Goal: Task Accomplishment & Management: Use online tool/utility

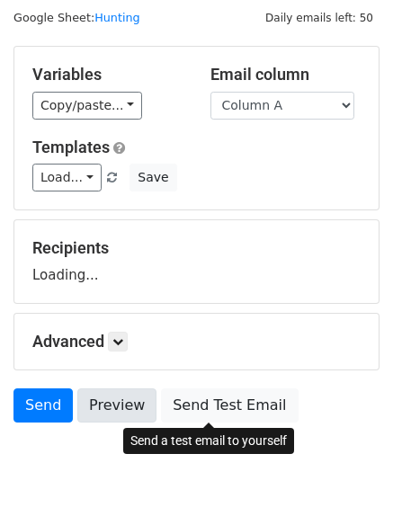
scroll to position [102, 0]
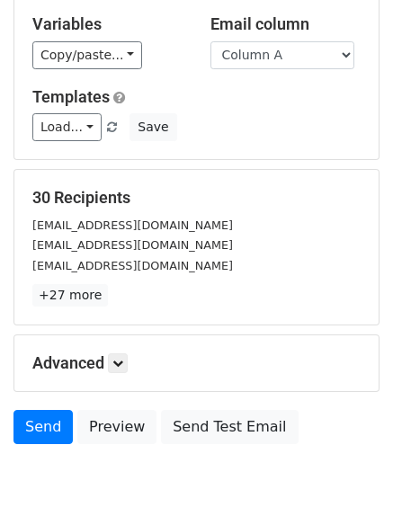
click at [124, 295] on p "+27 more" at bounding box center [196, 295] width 328 height 22
click at [132, 372] on h5 "Advanced" at bounding box center [196, 364] width 328 height 20
click at [123, 367] on icon at bounding box center [117, 363] width 11 height 11
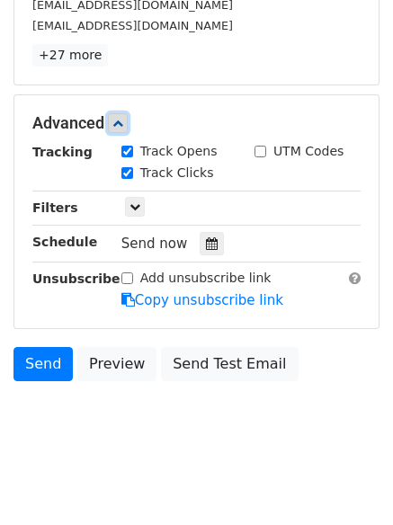
scroll to position [343, 0]
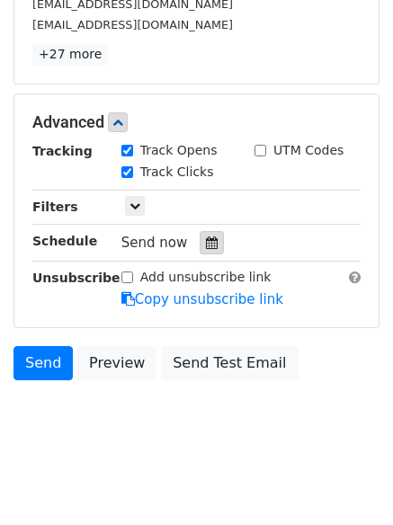
click at [206, 244] on icon at bounding box center [212, 243] width 12 height 13
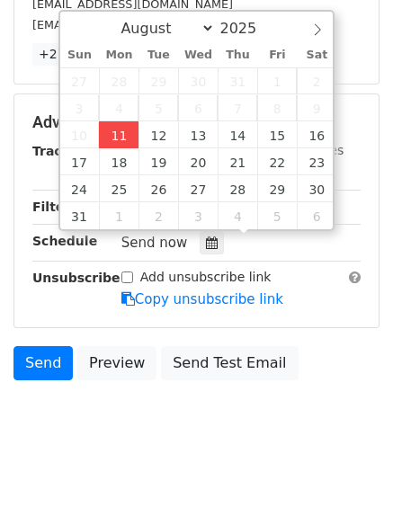
type input "[DATE] 12:00"
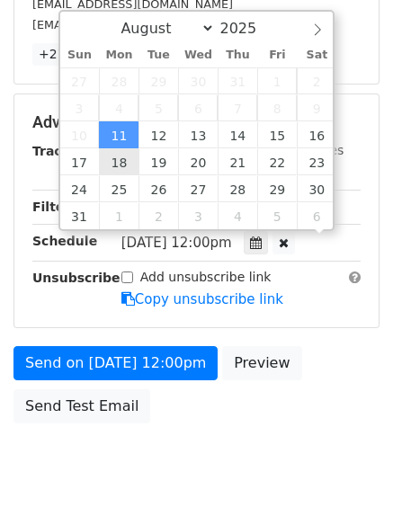
scroll to position [1, 0]
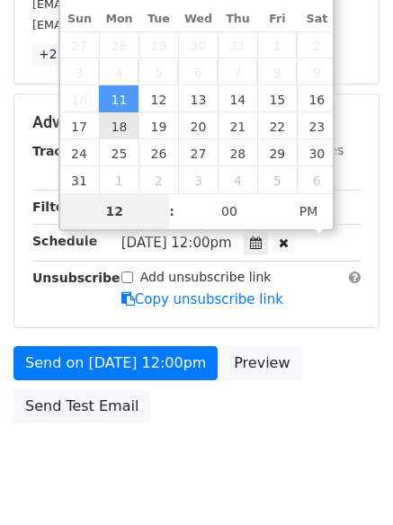
type input "4"
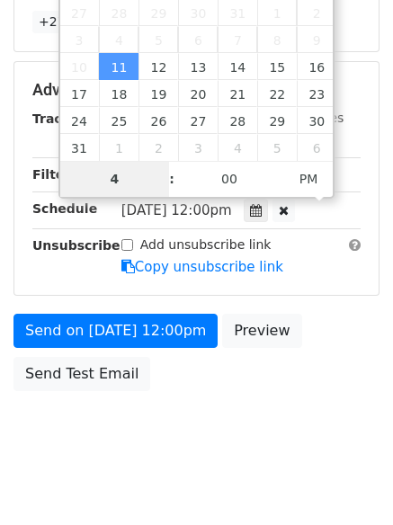
scroll to position [393, 0]
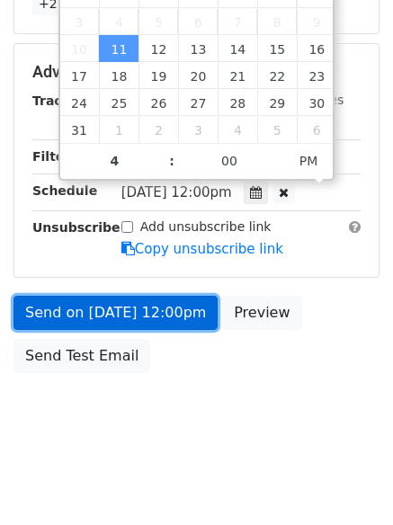
type input "2025-08-11 16:00"
click at [103, 306] on link "Send on Aug 11 at 12:00pm" at bounding box center [115, 313] width 204 height 34
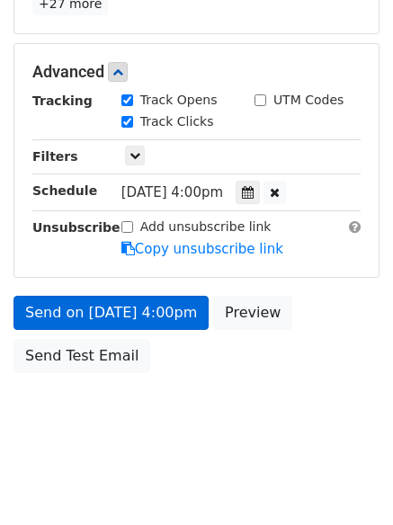
scroll to position [321, 0]
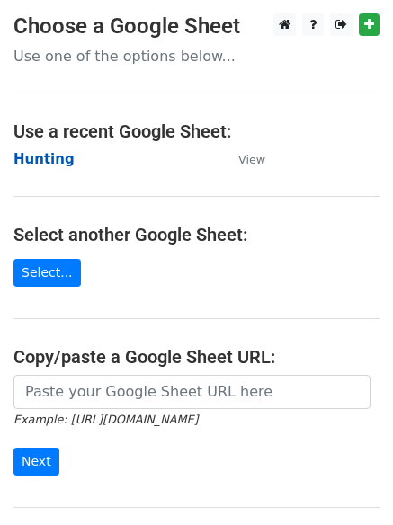
click at [49, 160] on strong "Hunting" at bounding box center [43, 159] width 61 height 16
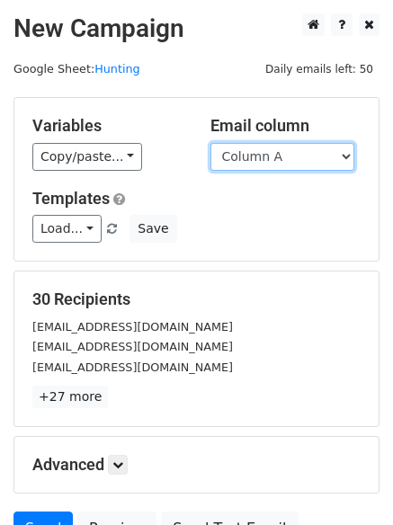
drag, startPoint x: 0, startPoint y: 0, endPoint x: 260, endPoint y: 158, distance: 304.4
click at [260, 158] on select "Column A Column B Column C" at bounding box center [283, 157] width 144 height 28
select select "Column B"
click at [211, 143] on select "Column A Column B Column C" at bounding box center [283, 157] width 144 height 28
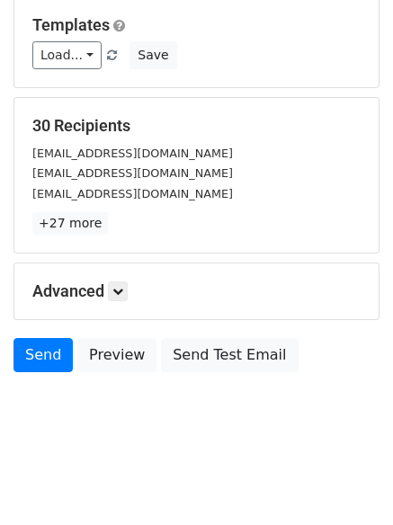
click at [134, 284] on h5 "Advanced" at bounding box center [196, 292] width 328 height 20
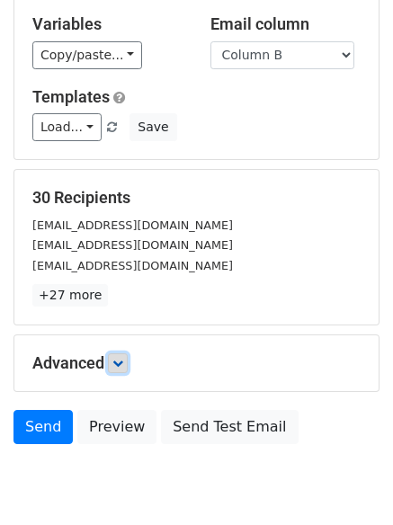
click at [123, 358] on icon at bounding box center [117, 363] width 11 height 11
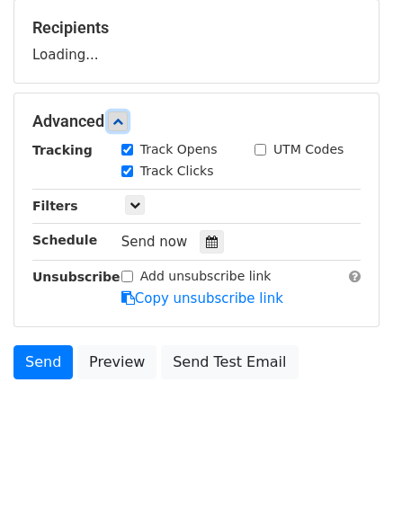
scroll to position [273, 0]
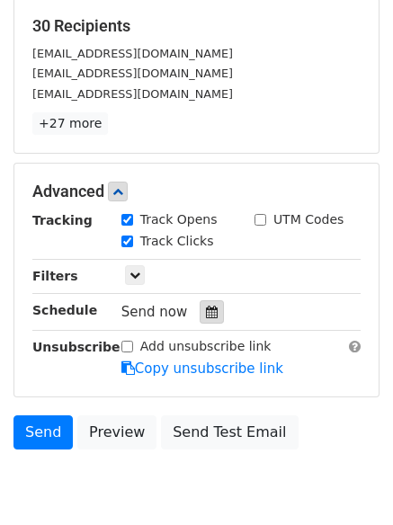
click at [200, 316] on div at bounding box center [212, 311] width 24 height 23
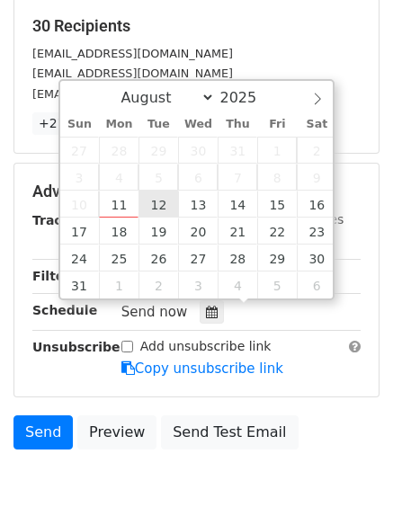
type input "2025-08-12 12:00"
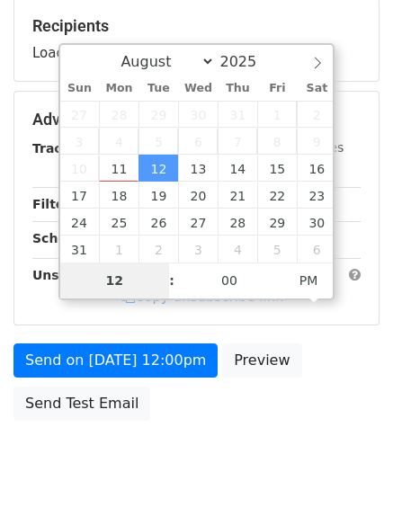
type input "5"
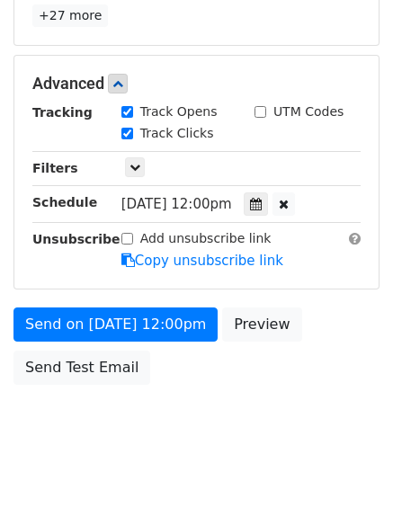
scroll to position [745, 0]
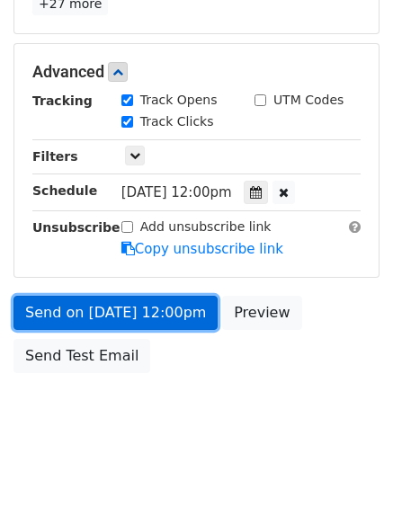
type input "2025-08-12 17:00"
click at [116, 296] on link "Send on Aug 12 at 12:00pm" at bounding box center [115, 313] width 204 height 34
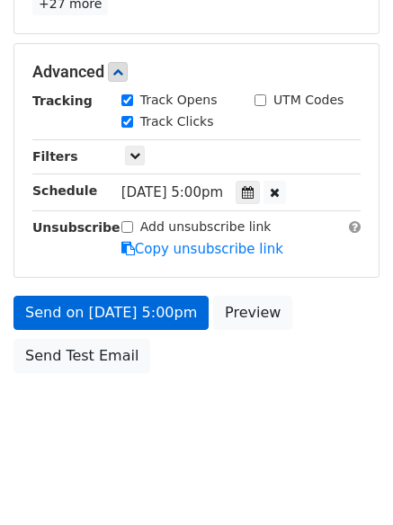
scroll to position [321, 0]
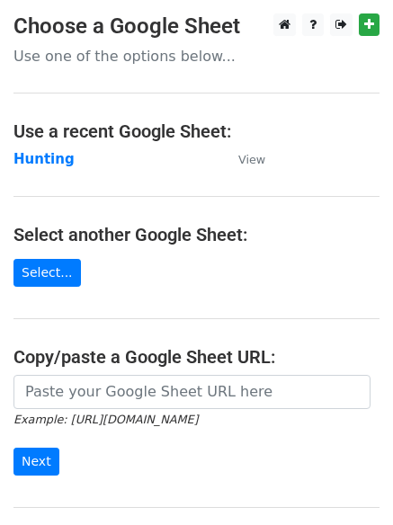
click at [28, 148] on main "Choose a Google Sheet Use one of the options below... Use a recent Google Sheet…" at bounding box center [196, 292] width 393 height 559
click at [33, 154] on strong "Hunting" at bounding box center [43, 159] width 61 height 16
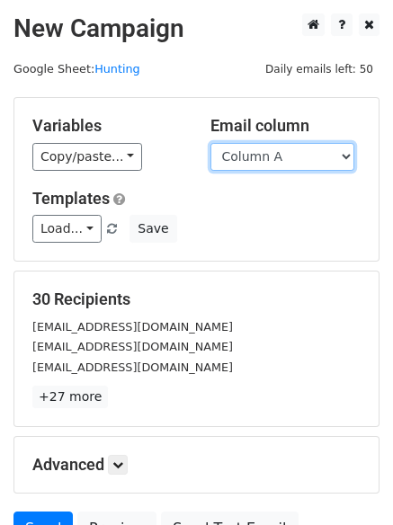
click at [305, 166] on select "Column A Column B Column C" at bounding box center [283, 157] width 144 height 28
select select "Column C"
click at [211, 143] on select "Column A Column B Column C" at bounding box center [283, 157] width 144 height 28
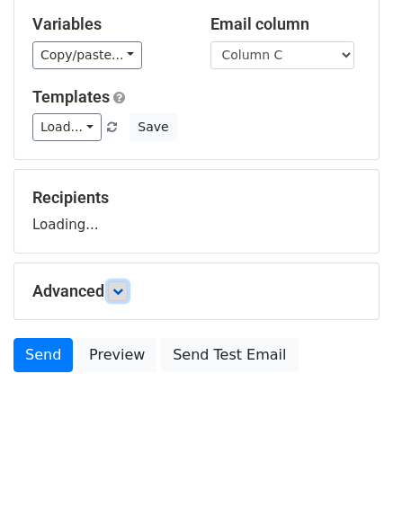
click at [124, 298] on link at bounding box center [118, 292] width 20 height 20
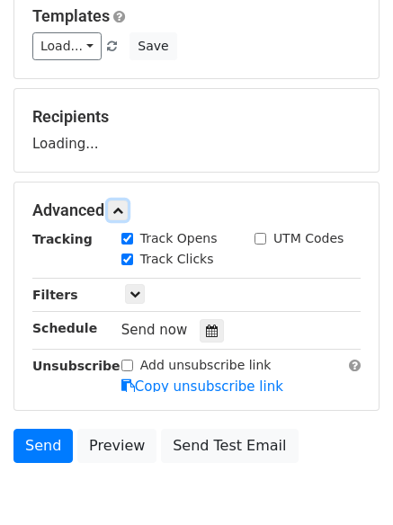
scroll to position [262, 0]
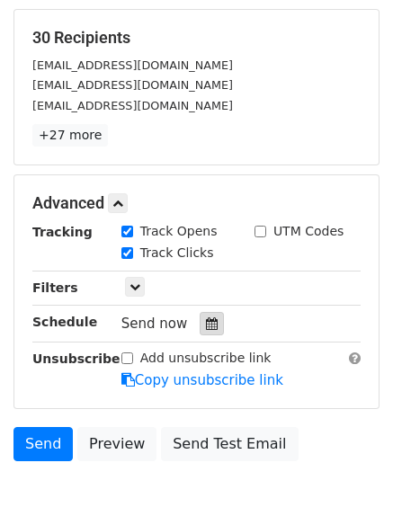
click at [204, 315] on div at bounding box center [212, 323] width 24 height 23
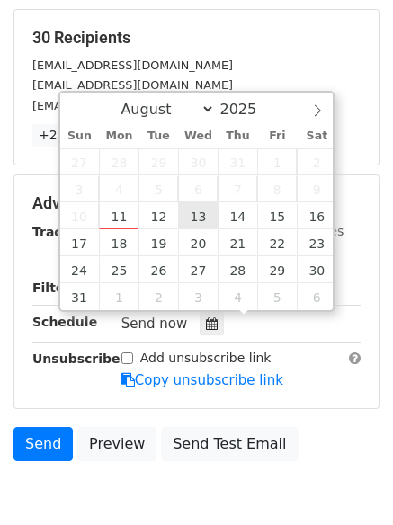
type input "[DATE] 12:00"
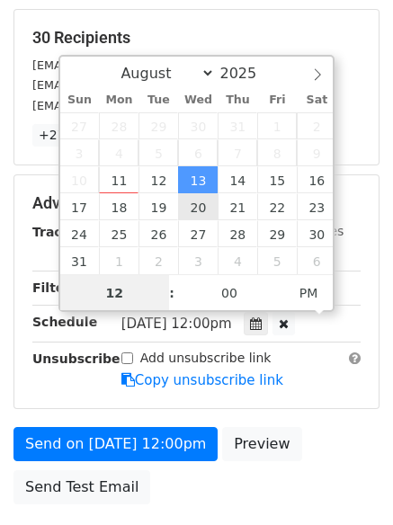
scroll to position [1, 0]
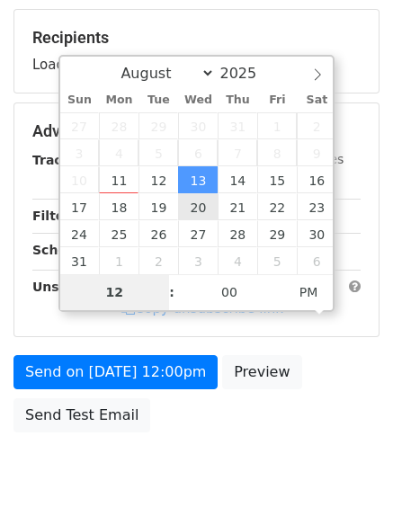
type input "6"
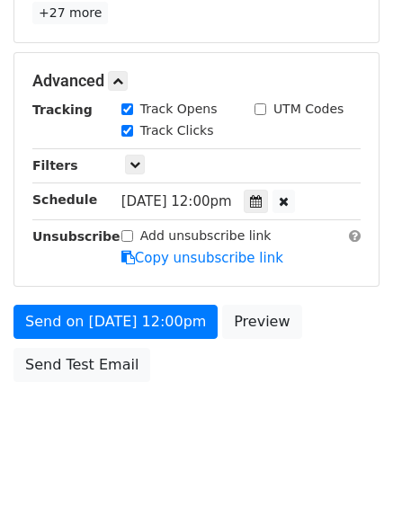
scroll to position [745, 0]
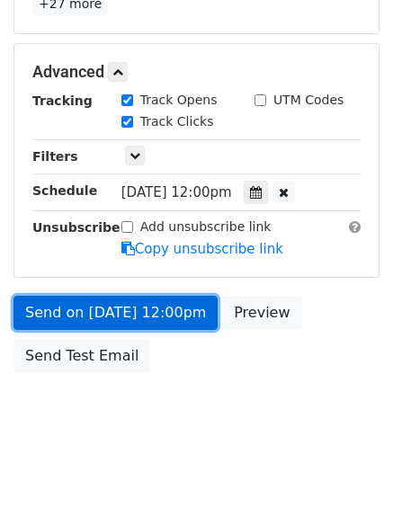
type input "[DATE] 18:00"
click at [126, 309] on link "Send on [DATE] 12:00pm" at bounding box center [115, 313] width 204 height 34
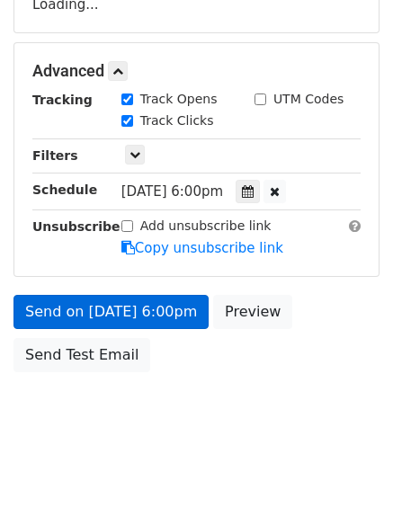
scroll to position [321, 0]
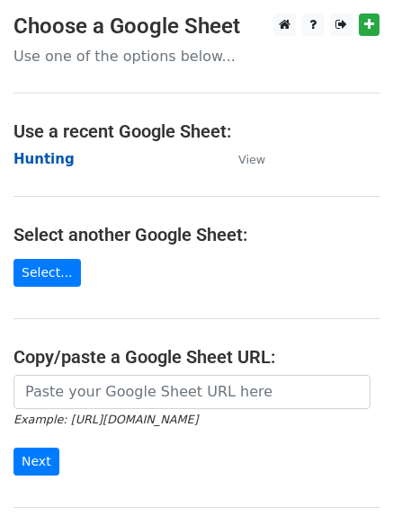
click at [58, 155] on strong "Hunting" at bounding box center [43, 159] width 61 height 16
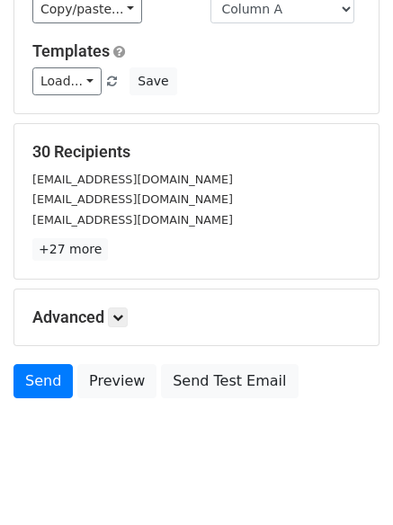
scroll to position [174, 0]
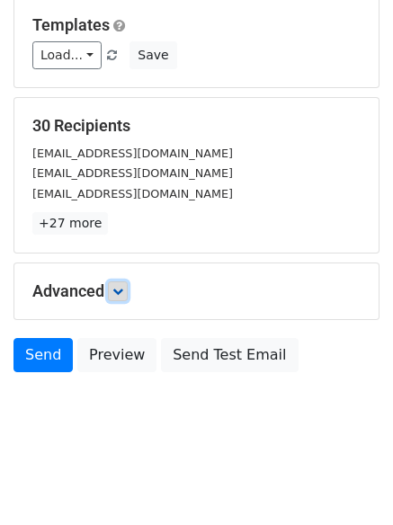
click at [123, 283] on link at bounding box center [118, 292] width 20 height 20
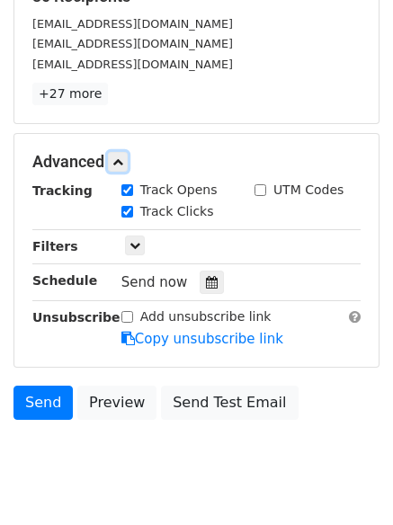
scroll to position [315, 0]
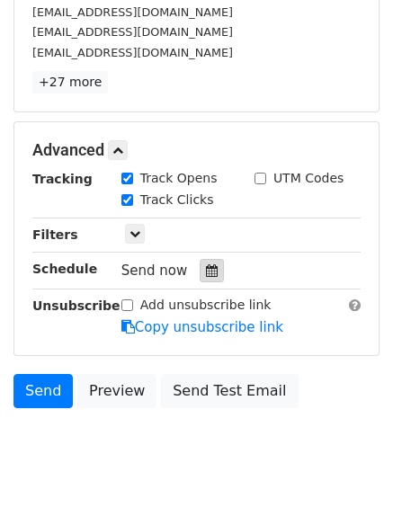
click at [206, 277] on icon at bounding box center [212, 270] width 12 height 13
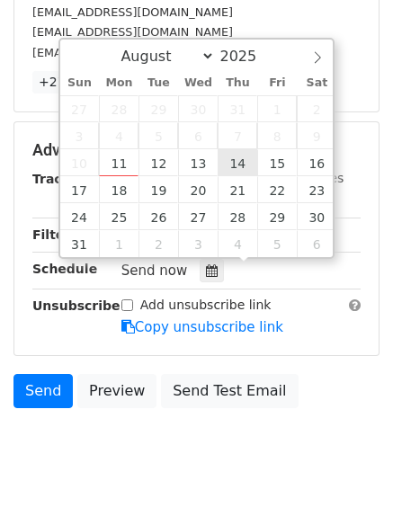
type input "2025-08-14 12:00"
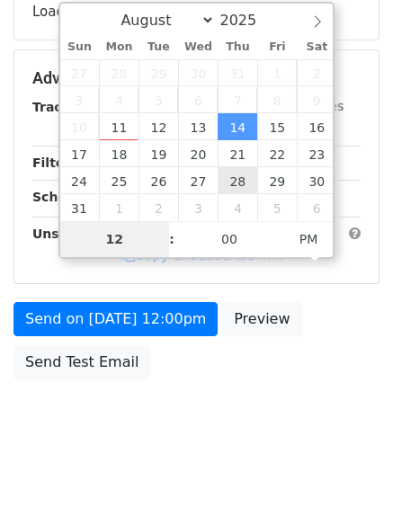
type input "7"
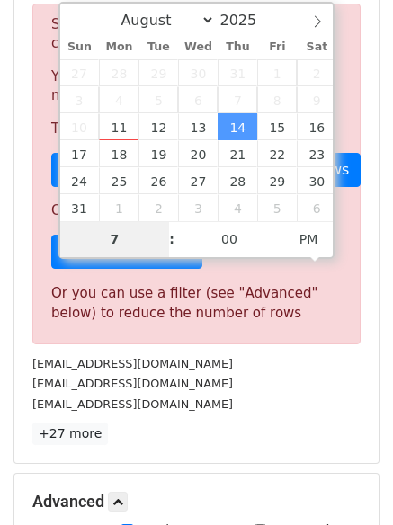
scroll to position [745, 0]
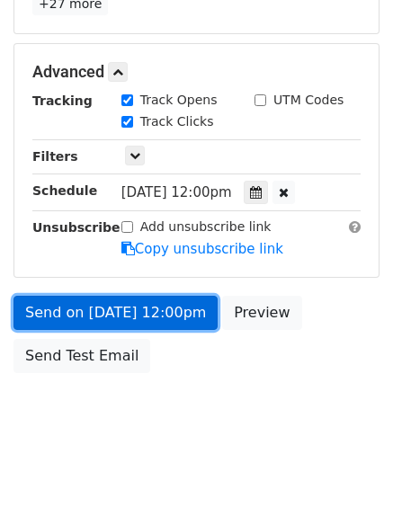
type input "2025-08-14 19:00"
click at [103, 306] on link "Send on Aug 14 at 12:00pm" at bounding box center [115, 313] width 204 height 34
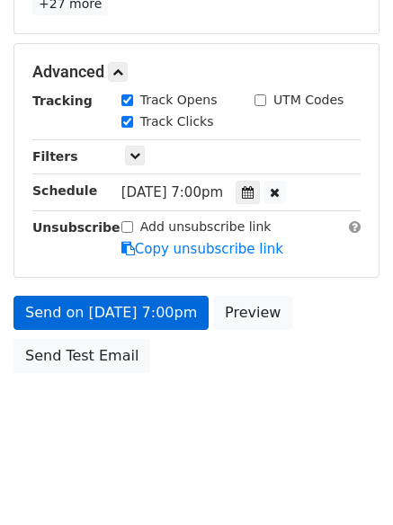
scroll to position [321, 0]
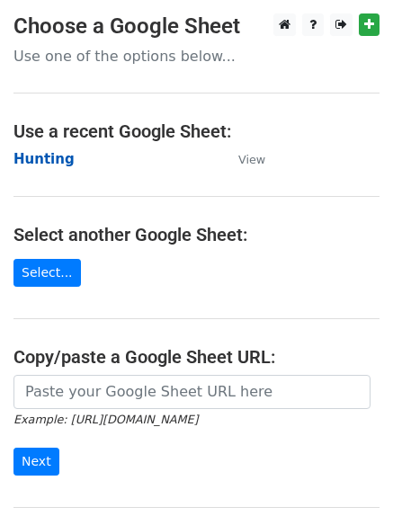
click at [45, 164] on strong "Hunting" at bounding box center [43, 159] width 61 height 16
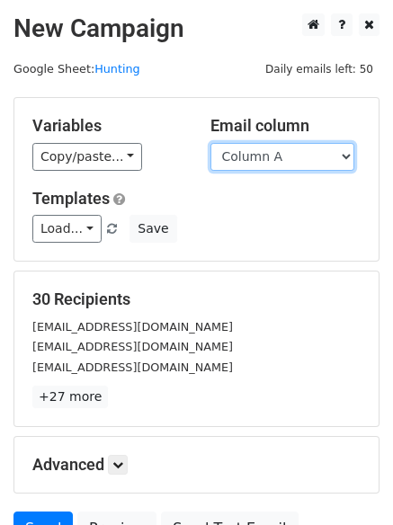
click at [257, 164] on select "Column A Column B Column C" at bounding box center [283, 157] width 144 height 28
select select "Column B"
click at [211, 143] on select "Column A Column B Column C" at bounding box center [283, 157] width 144 height 28
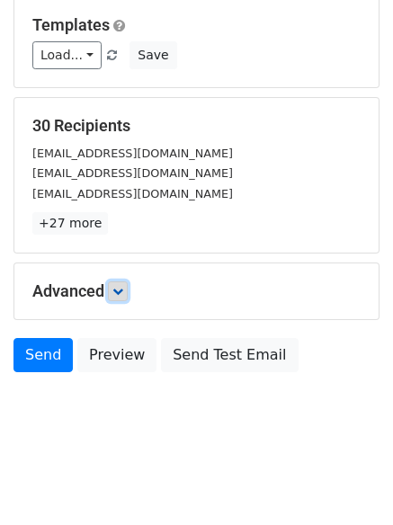
click at [123, 288] on icon at bounding box center [117, 291] width 11 height 11
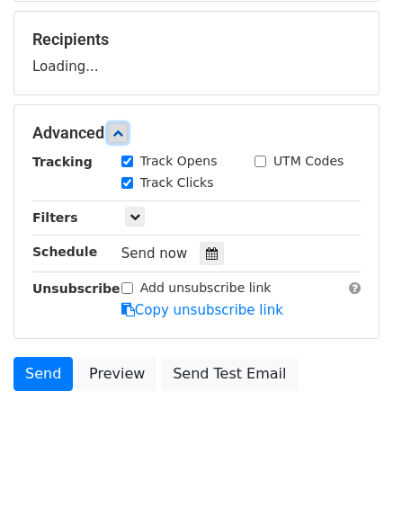
scroll to position [263, 0]
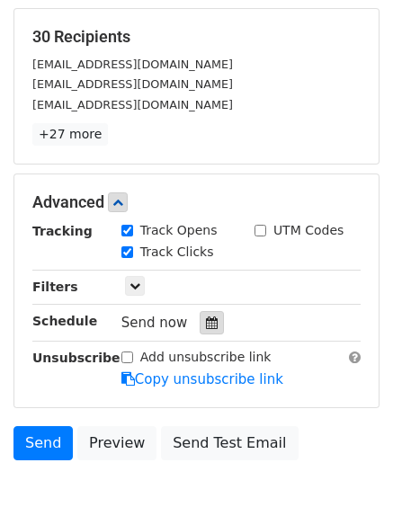
click at [206, 328] on icon at bounding box center [212, 323] width 12 height 13
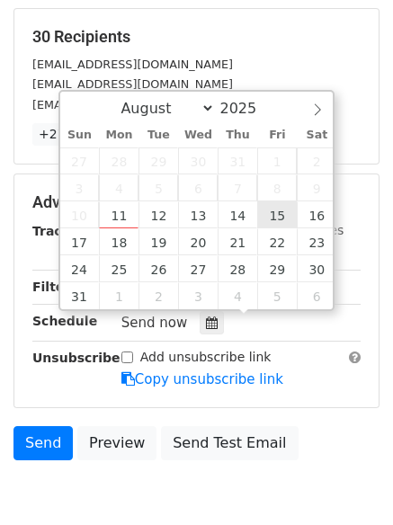
type input "2025-08-15 12:00"
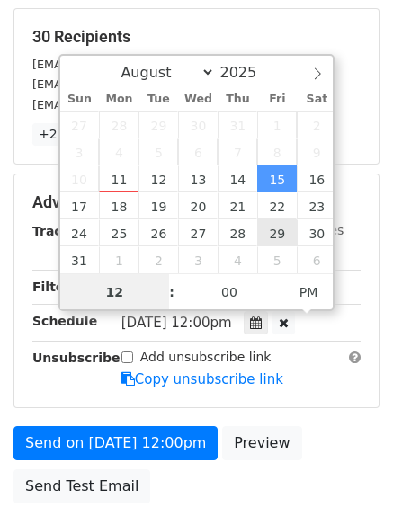
scroll to position [1, 0]
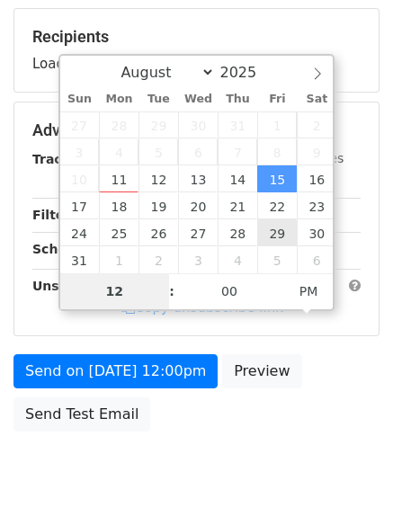
type input "8"
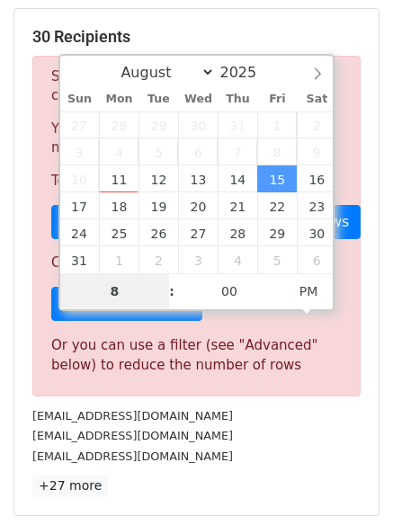
scroll to position [745, 0]
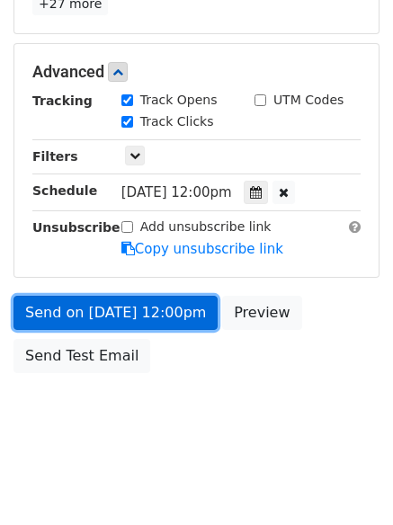
type input "2025-08-15 20:00"
click at [138, 316] on link "Send on Aug 15 at 12:00pm" at bounding box center [115, 313] width 204 height 34
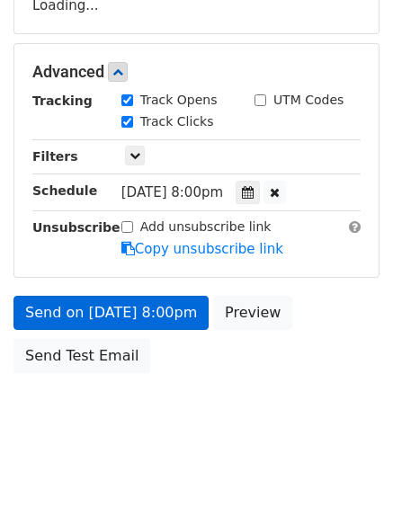
scroll to position [393, 0]
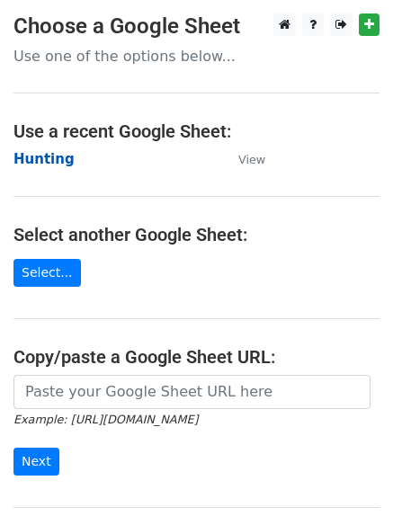
click at [32, 160] on strong "Hunting" at bounding box center [43, 159] width 61 height 16
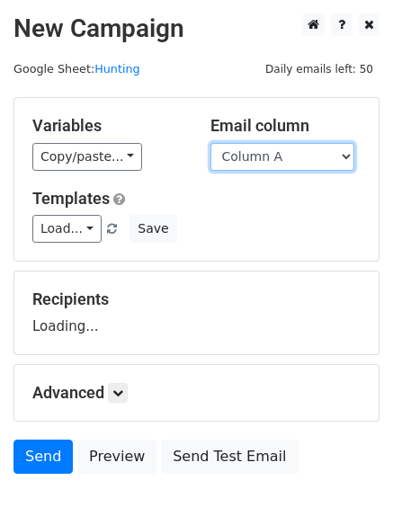
click at [270, 154] on select "Column A Column B Column C" at bounding box center [283, 157] width 144 height 28
select select "Column C"
click at [211, 143] on select "Column A Column B Column C" at bounding box center [283, 157] width 144 height 28
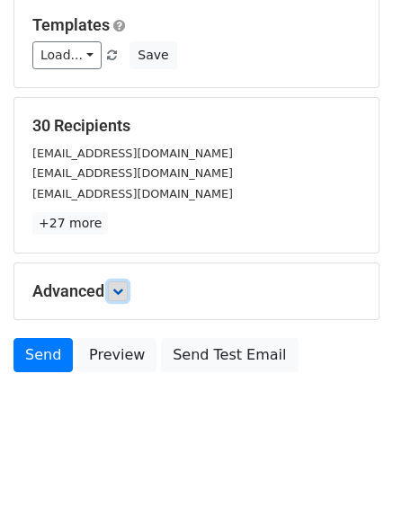
click at [123, 287] on icon at bounding box center [117, 291] width 11 height 11
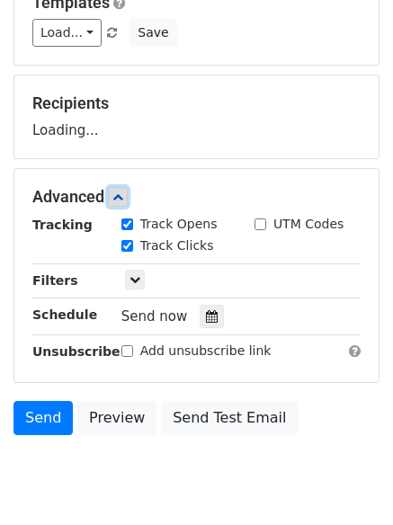
scroll to position [218, 0]
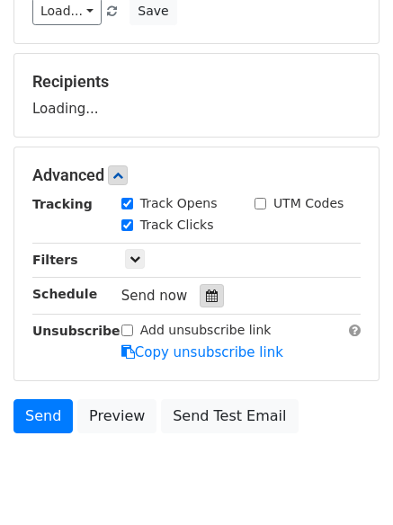
click at [200, 306] on div at bounding box center [212, 295] width 24 height 23
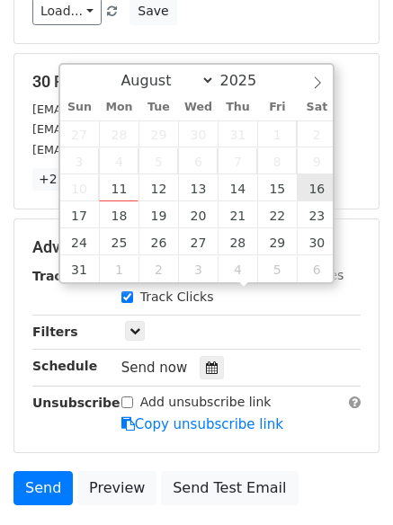
type input "[DATE] 12:00"
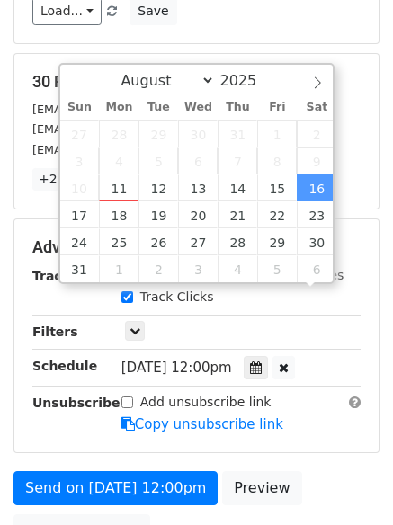
drag, startPoint x: 308, startPoint y: 188, endPoint x: 303, endPoint y: 199, distance: 11.7
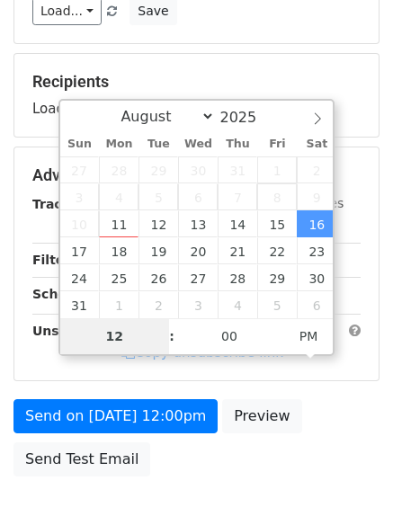
type input "9"
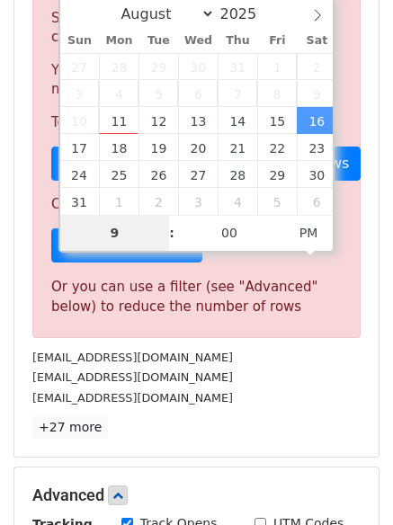
scroll to position [745, 0]
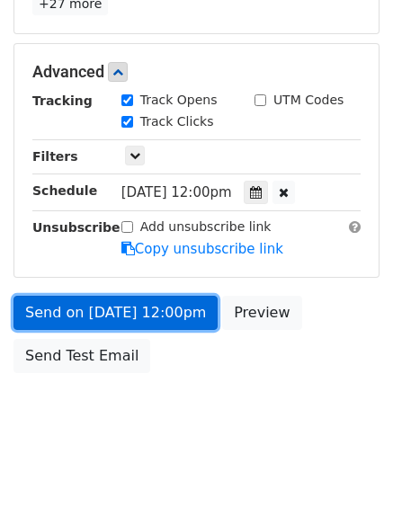
type input "[DATE] 21:00"
click at [117, 297] on link "Send on [DATE] 12:00pm" at bounding box center [115, 313] width 204 height 34
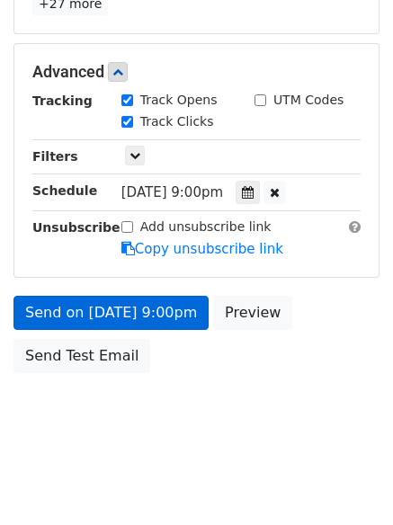
scroll to position [321, 0]
